Goal: Find specific page/section: Find specific page/section

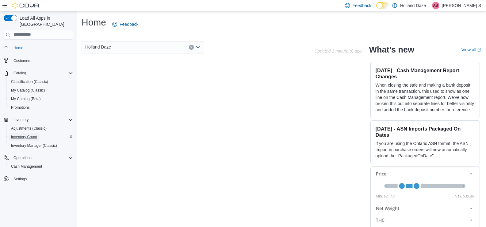
click at [27, 134] on span "Inventory Count" at bounding box center [24, 136] width 26 height 5
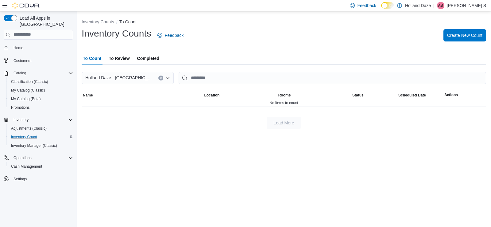
click at [147, 59] on span "Completed" at bounding box center [148, 58] width 22 height 12
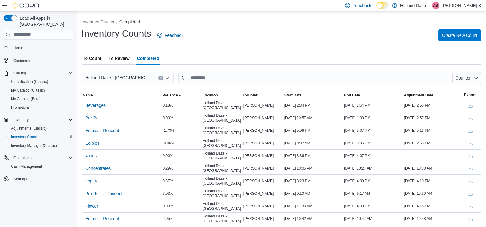
click at [94, 58] on span "To Count" at bounding box center [92, 58] width 18 height 12
